Goal: Transaction & Acquisition: Obtain resource

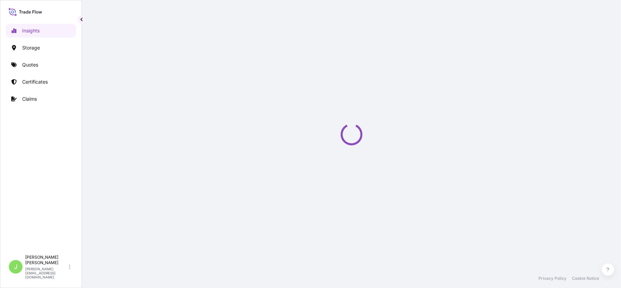
select select "2025"
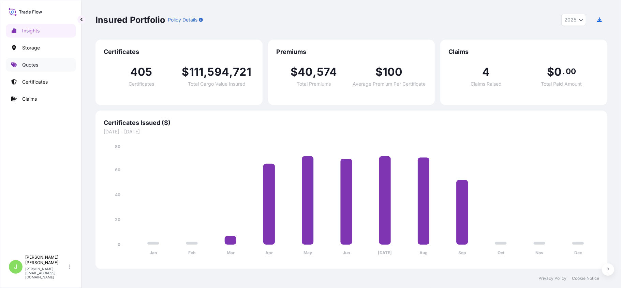
click at [42, 70] on link "Quotes" at bounding box center [41, 65] width 70 height 14
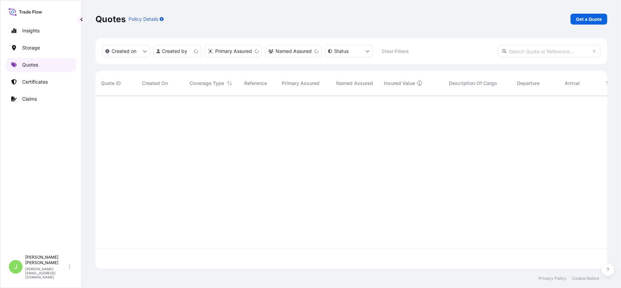
scroll to position [170, 505]
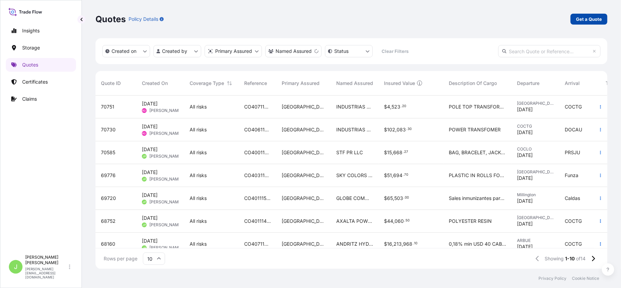
click at [581, 22] on p "Get a Quote" at bounding box center [589, 19] width 26 height 7
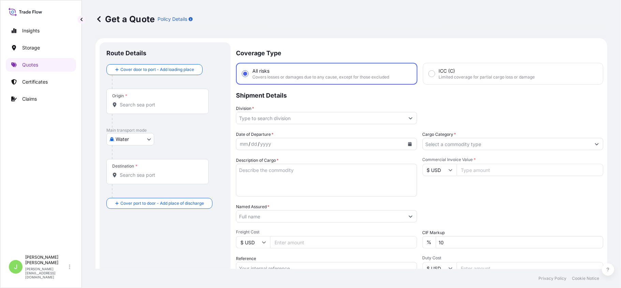
scroll to position [11, 0]
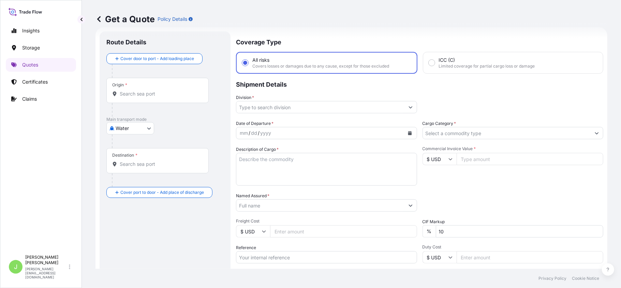
click at [124, 126] on body "Insights Storage Quotes Certificates Claims J Juan Pallares juan.pallaresm@bdpi…" at bounding box center [310, 144] width 621 height 288
click at [123, 146] on span "Air" at bounding box center [122, 146] width 6 height 7
select select "Air"
click at [168, 101] on div "Origin *" at bounding box center [157, 92] width 102 height 25
click at [168, 100] on input "Origin *" at bounding box center [160, 96] width 80 height 7
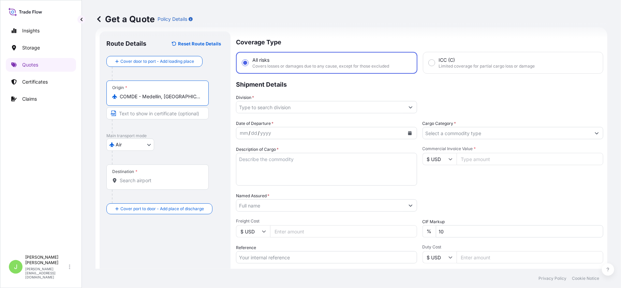
type input "COMDE - Medellin, Colombia"
click at [146, 177] on div "Destination *" at bounding box center [158, 176] width 105 height 25
click at [146, 177] on input "Destination *" at bounding box center [161, 180] width 83 height 7
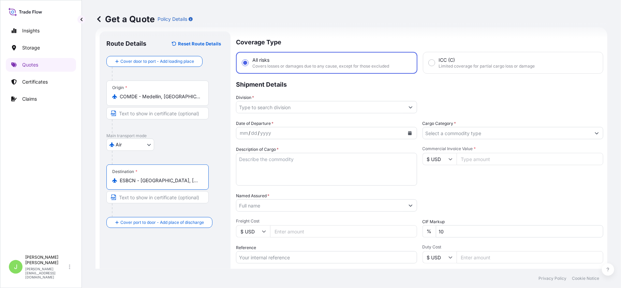
type input "ESBCN - Barcelona, Spain"
click at [260, 109] on input "Division *" at bounding box center [320, 107] width 168 height 12
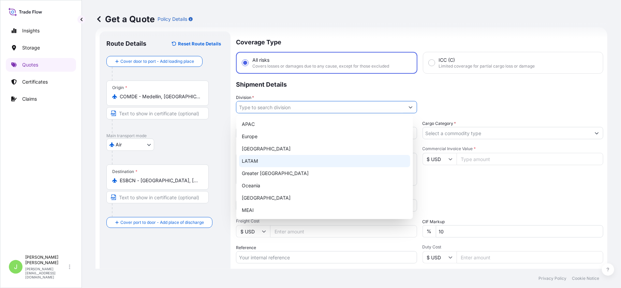
click at [253, 162] on div "LATAM" at bounding box center [324, 161] width 171 height 12
type input "LATAM"
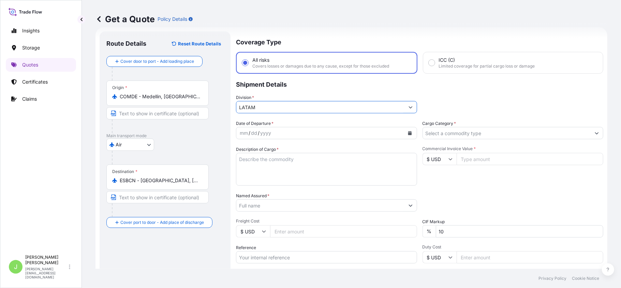
click at [404, 134] on button "Calendar" at bounding box center [409, 133] width 11 height 11
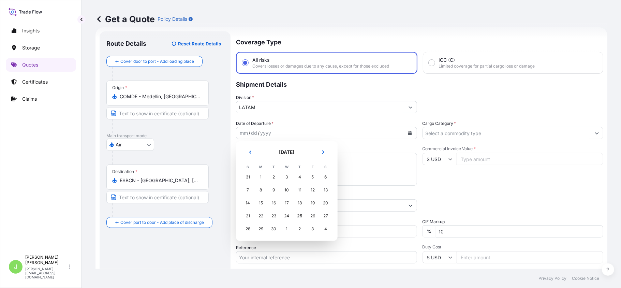
click at [277, 218] on div "23" at bounding box center [274, 216] width 12 height 12
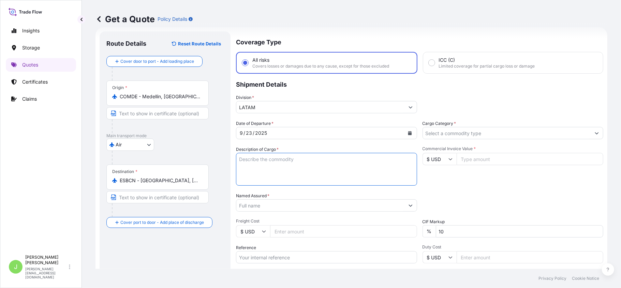
click at [258, 163] on textarea "Description of Cargo *" at bounding box center [326, 169] width 181 height 33
paste textarea "ROLLO LAMINA PET-PETMET-PE"
type textarea "ROLLO LAMINA PET-PETMET-PE"
click at [255, 206] on input "Named Assured *" at bounding box center [320, 205] width 168 height 12
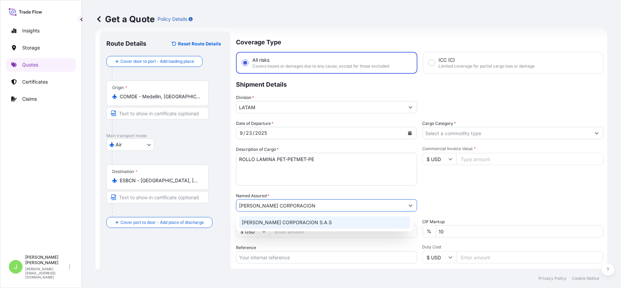
click at [304, 216] on div "DIANA CORPORACION S.A.S" at bounding box center [324, 222] width 171 height 12
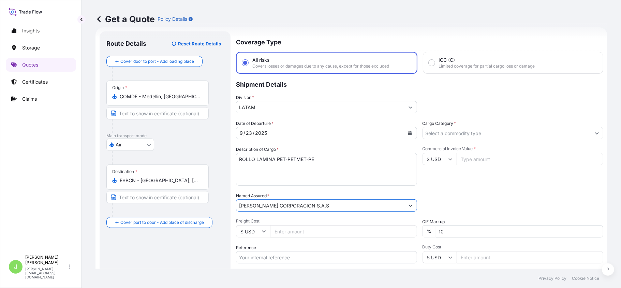
type input "DIANA CORPORACION S.A.S"
click at [329, 174] on textarea "ROLLO LAMINA PET-PETMET-PE" at bounding box center [326, 169] width 181 height 33
click at [328, 173] on textarea "ROLLO LAMINA PET-PETMET-PE" at bounding box center [326, 169] width 181 height 33
click at [480, 102] on div "Division * LATAM" at bounding box center [419, 103] width 367 height 19
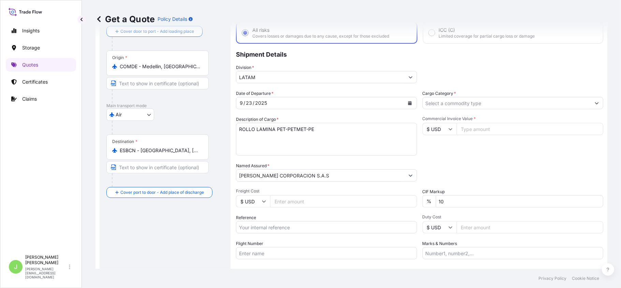
scroll to position [86, 0]
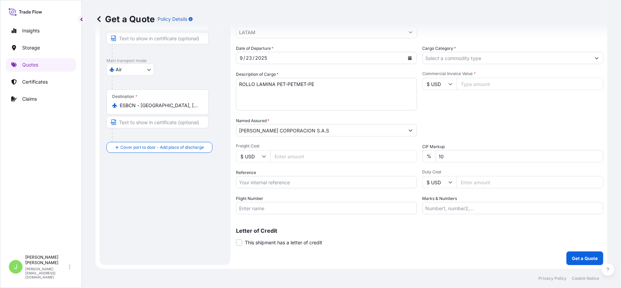
click at [276, 182] on input "Reference" at bounding box center [326, 182] width 181 height 12
paste input "CO4061155658"
type input "CO4061155658"
click at [337, 153] on input "Freight Cost" at bounding box center [343, 156] width 147 height 12
type input "695"
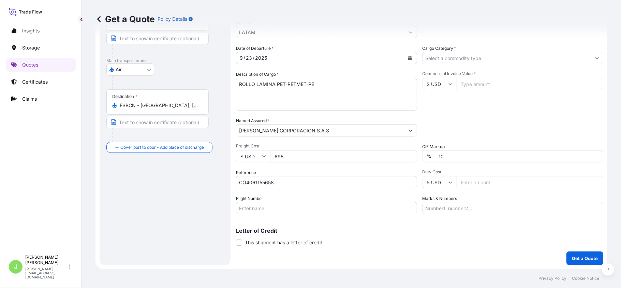
click at [254, 211] on input "Flight Number" at bounding box center [326, 208] width 181 height 12
paste input "DHL EXPRESS"
type input "DHL EXPRESS"
click at [441, 58] on input "Cargo Category *" at bounding box center [507, 58] width 168 height 12
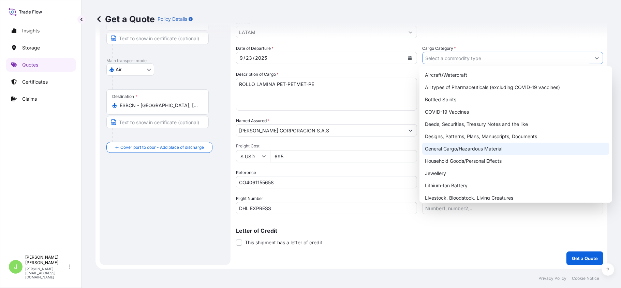
click at [438, 152] on div "General Cargo/Hazardous Material" at bounding box center [515, 149] width 187 height 12
type input "General Cargo/Hazardous Material"
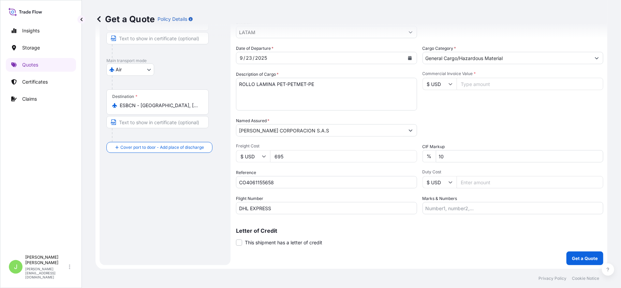
click at [461, 83] on input "Commercial Invoice Value *" at bounding box center [530, 84] width 147 height 12
type input "853.68"
click at [454, 204] on input "Marks & Numbers" at bounding box center [512, 208] width 181 height 12
paste input "4183502164"
click at [466, 208] on input "4183502164" at bounding box center [512, 208] width 181 height 12
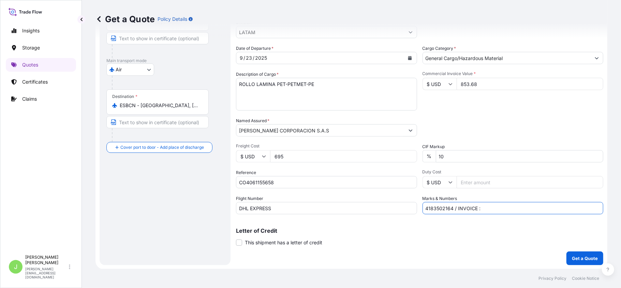
click at [489, 206] on input "4183502164 / INVOICE :" at bounding box center [512, 208] width 181 height 12
paste input "#00003"
type input "4183502164 / INVOICE : #00003 // VENTA DEL SEGURO: 0.12%"
click at [575, 256] on p "Get a Quote" at bounding box center [585, 258] width 26 height 7
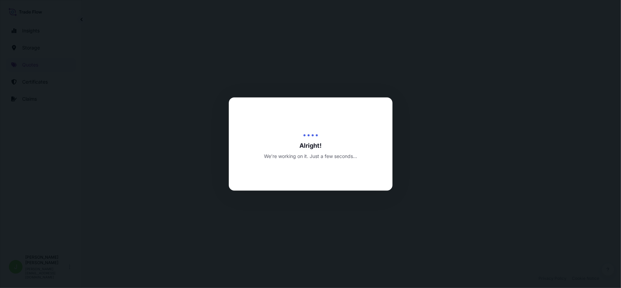
select select "Air"
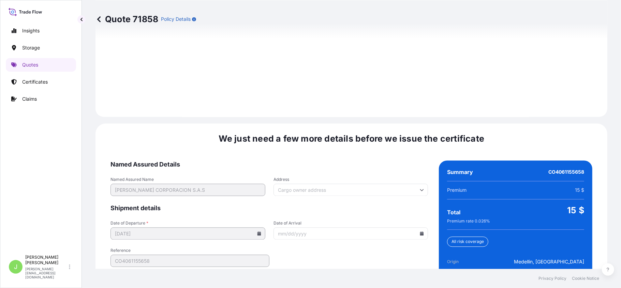
scroll to position [1005, 0]
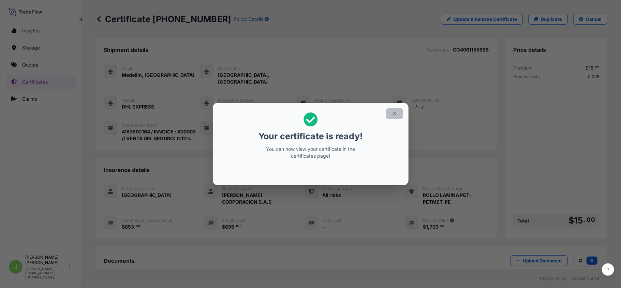
click at [396, 114] on icon "button" at bounding box center [394, 113] width 6 height 6
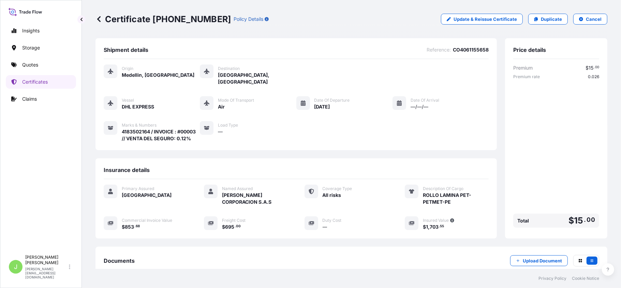
click at [132, 13] on div "Certificate 31619-426-1 Policy Details Update & Reissue Certificate Duplicate C…" at bounding box center [351, 19] width 512 height 38
copy p "Certificate 31619-426-1"
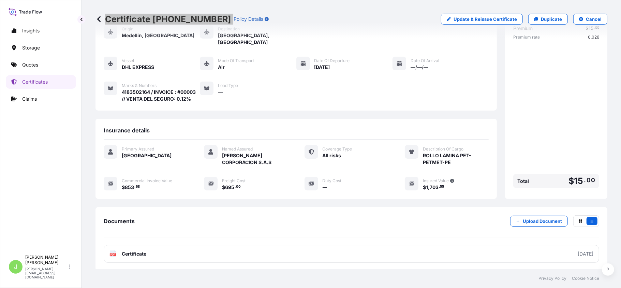
scroll to position [78, 0]
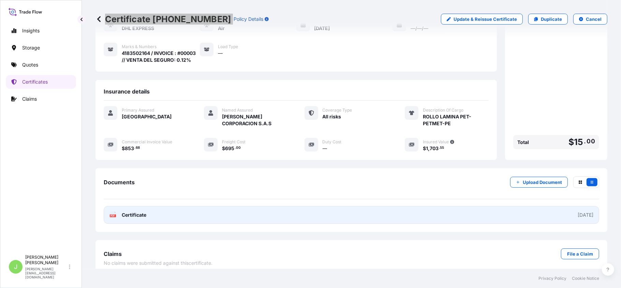
click at [159, 213] on link "PDF Certificate 2025-09-25" at bounding box center [351, 215] width 495 height 18
